Goal: Task Accomplishment & Management: Manage account settings

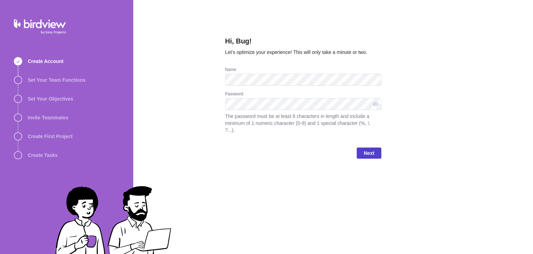
click at [376, 148] on span "Next" at bounding box center [369, 152] width 24 height 11
click at [365, 149] on span "Next" at bounding box center [369, 153] width 10 height 8
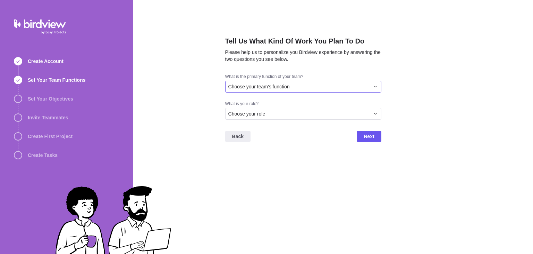
click at [338, 85] on div "Choose your team's function" at bounding box center [300, 86] width 142 height 7
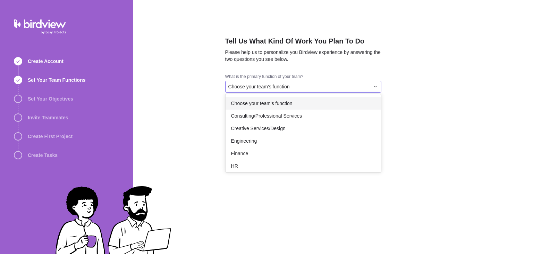
click at [330, 105] on div "Choose your team's function" at bounding box center [304, 103] width 156 height 13
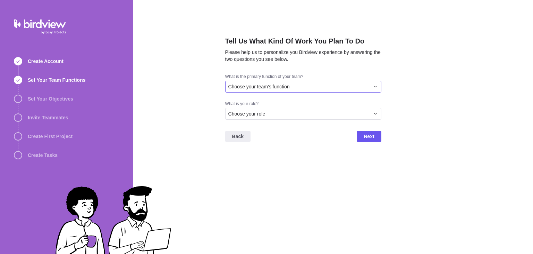
click at [322, 85] on div "Choose your team's function" at bounding box center [300, 86] width 142 height 7
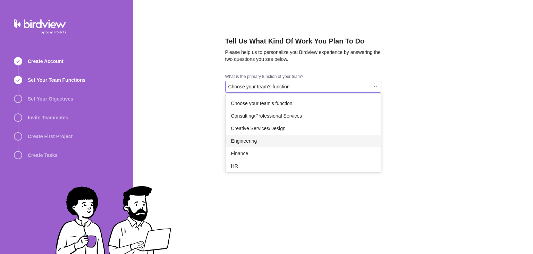
click at [305, 144] on div "Engineering" at bounding box center [304, 140] width 156 height 13
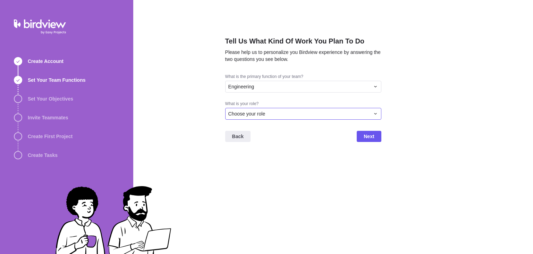
click at [340, 114] on div "Choose your role" at bounding box center [300, 113] width 142 height 7
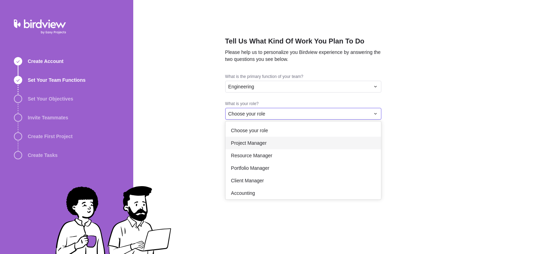
click at [313, 141] on div "Project Manager" at bounding box center [304, 142] width 156 height 13
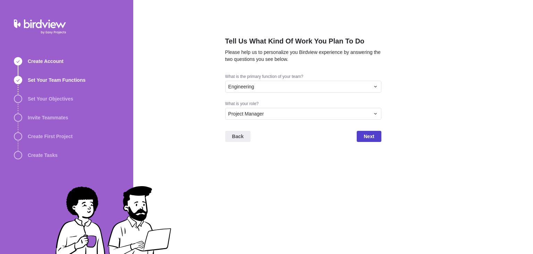
click at [374, 134] on span "Next" at bounding box center [369, 136] width 10 height 8
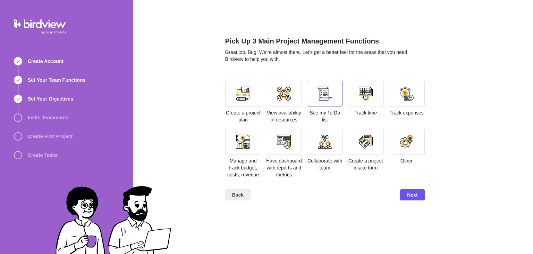
click at [335, 103] on div at bounding box center [325, 94] width 36 height 26
click at [363, 92] on div at bounding box center [366, 93] width 14 height 14
click at [364, 141] on div at bounding box center [366, 141] width 14 height 14
click at [411, 193] on span "Next" at bounding box center [412, 194] width 10 height 8
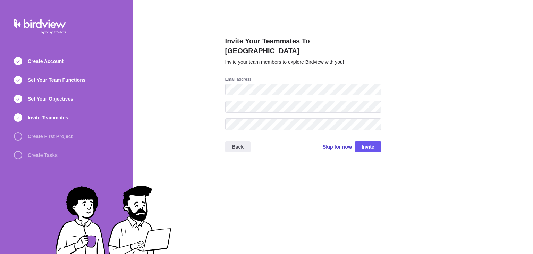
click at [343, 143] on span "Skip for now" at bounding box center [337, 146] width 29 height 7
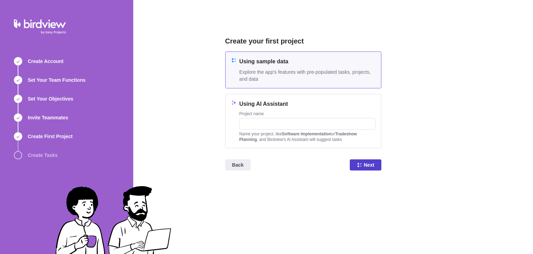
click at [367, 162] on span "Next" at bounding box center [369, 164] width 10 height 8
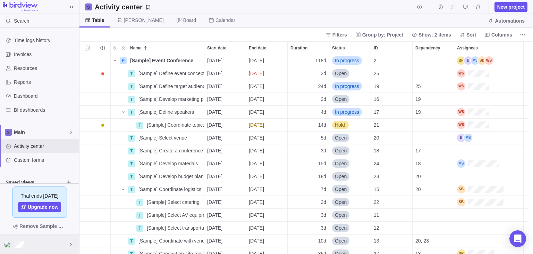
scroll to position [194, 449]
click at [58, 242] on div at bounding box center [39, 243] width 79 height 19
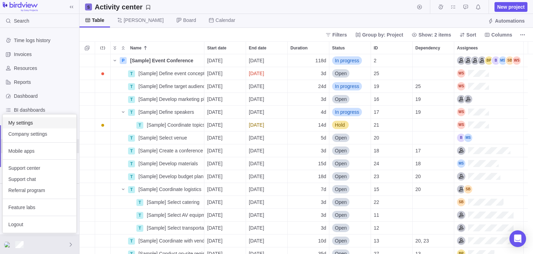
click at [28, 125] on span "My settings" at bounding box center [39, 122] width 63 height 7
